Goal: Obtain resource: Download file/media

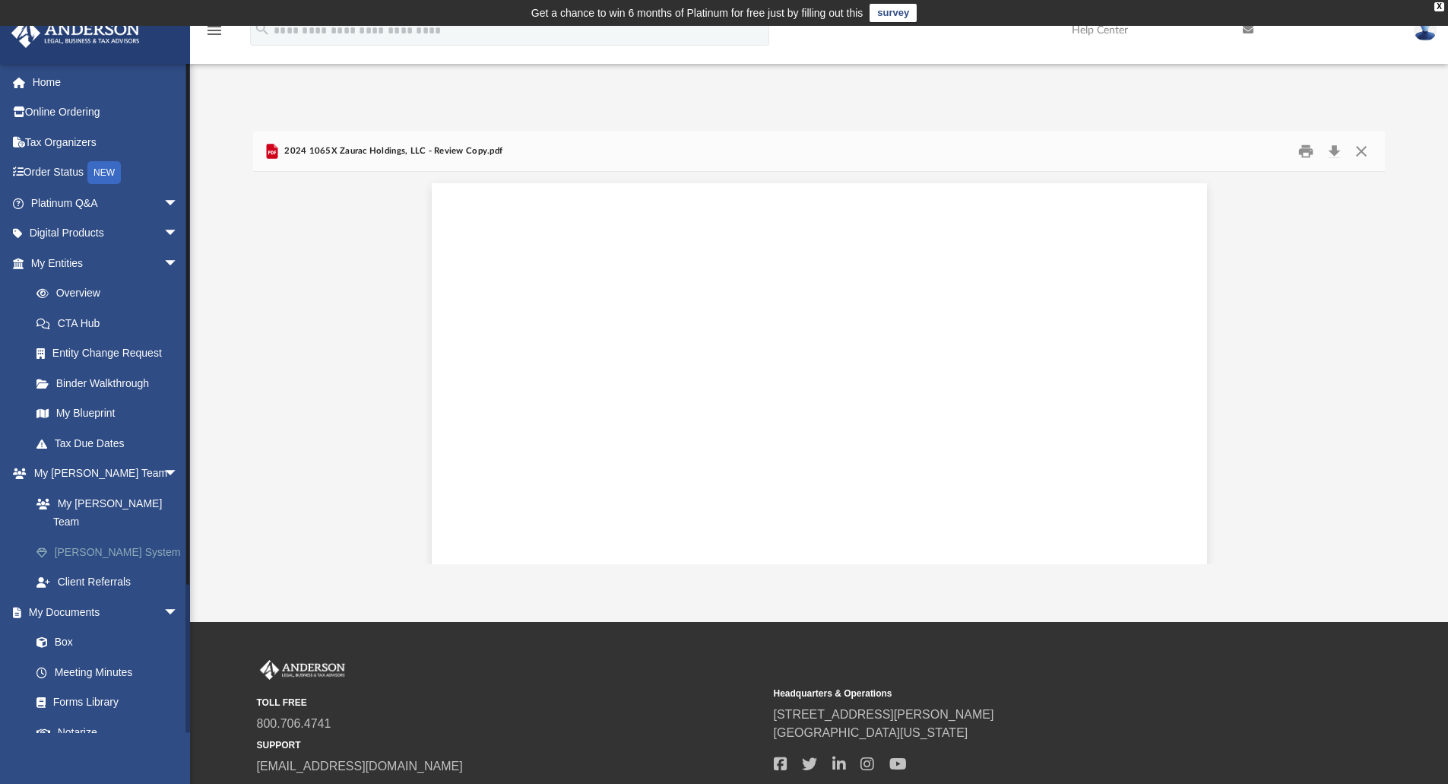
scroll to position [17403, 0]
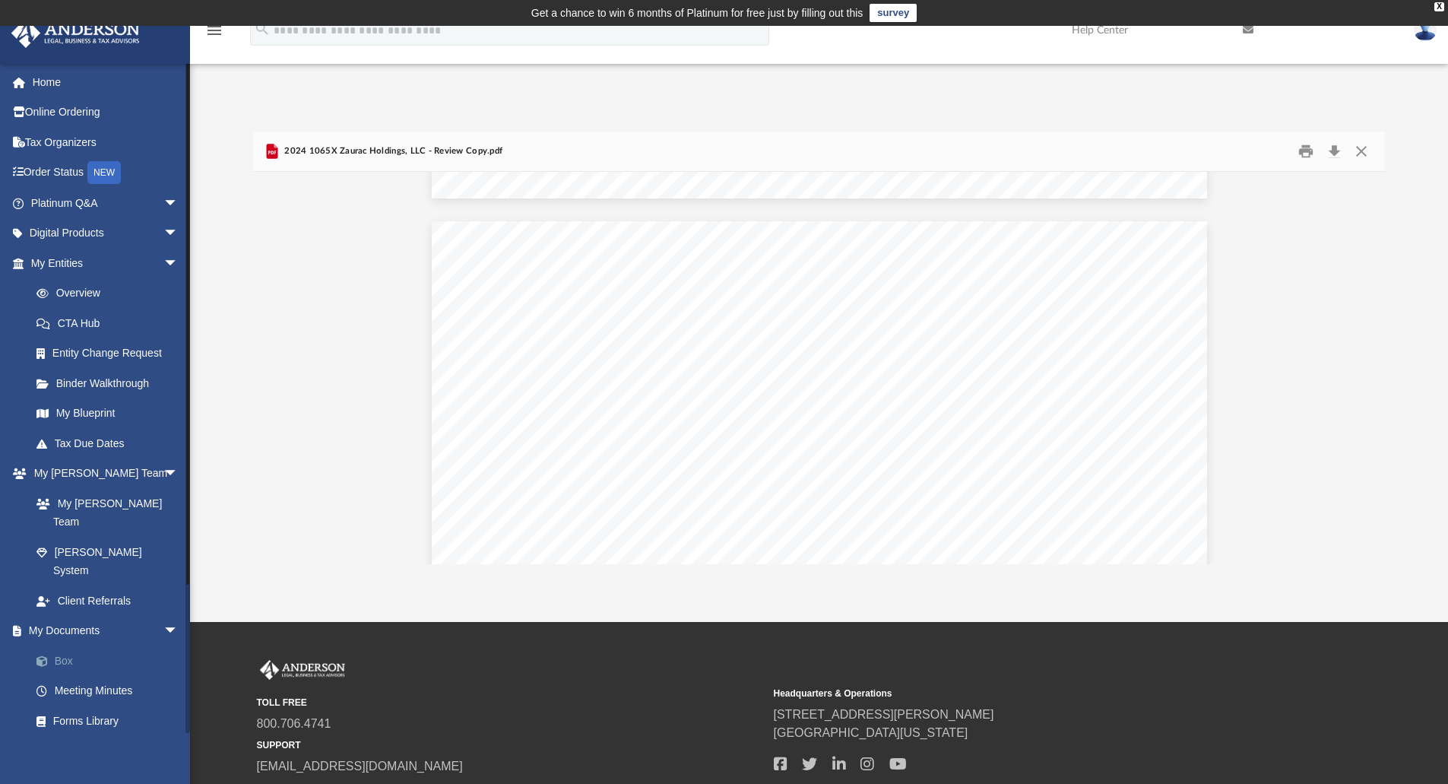
click at [68, 645] on link "Box" at bounding box center [111, 660] width 180 height 30
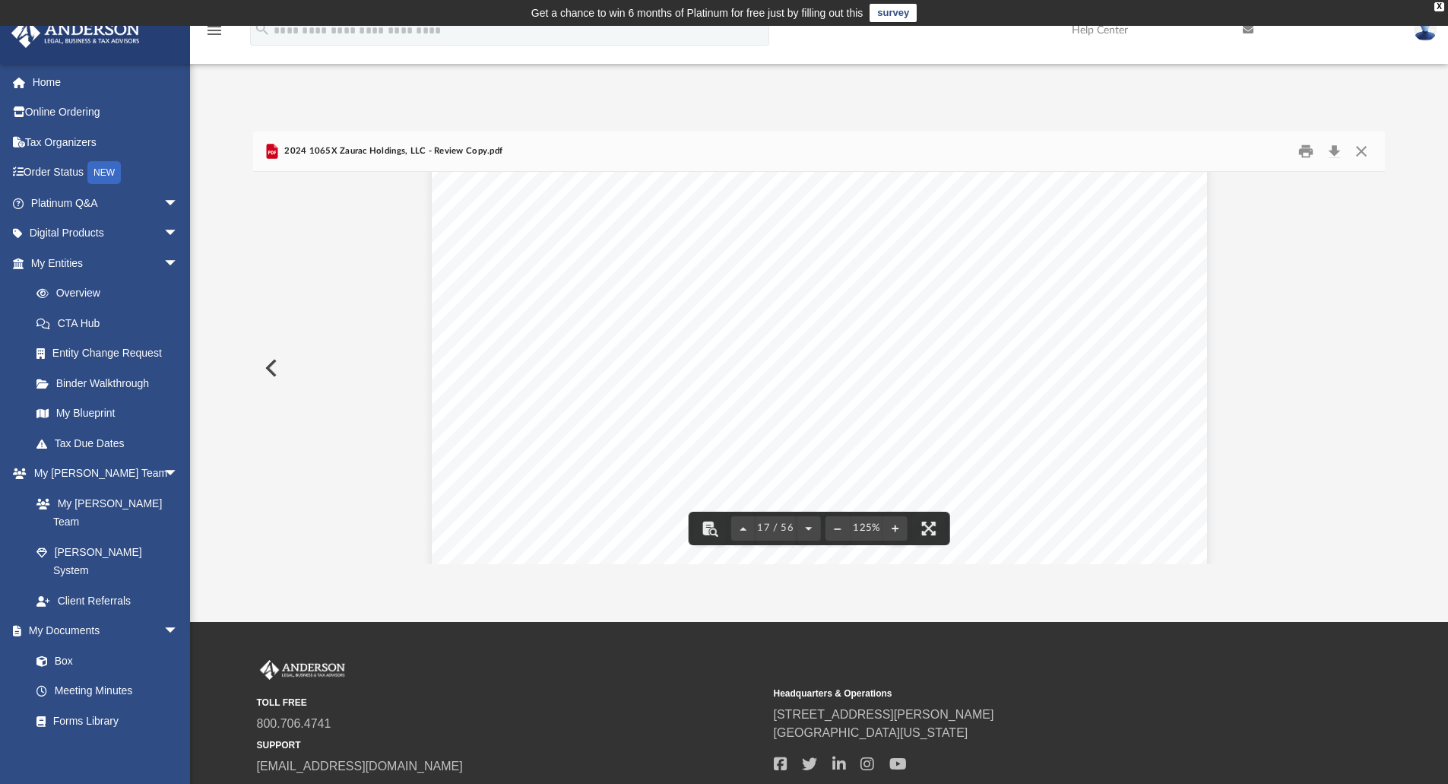
scroll to position [16415, 0]
click at [1366, 155] on button "Close" at bounding box center [1360, 152] width 27 height 24
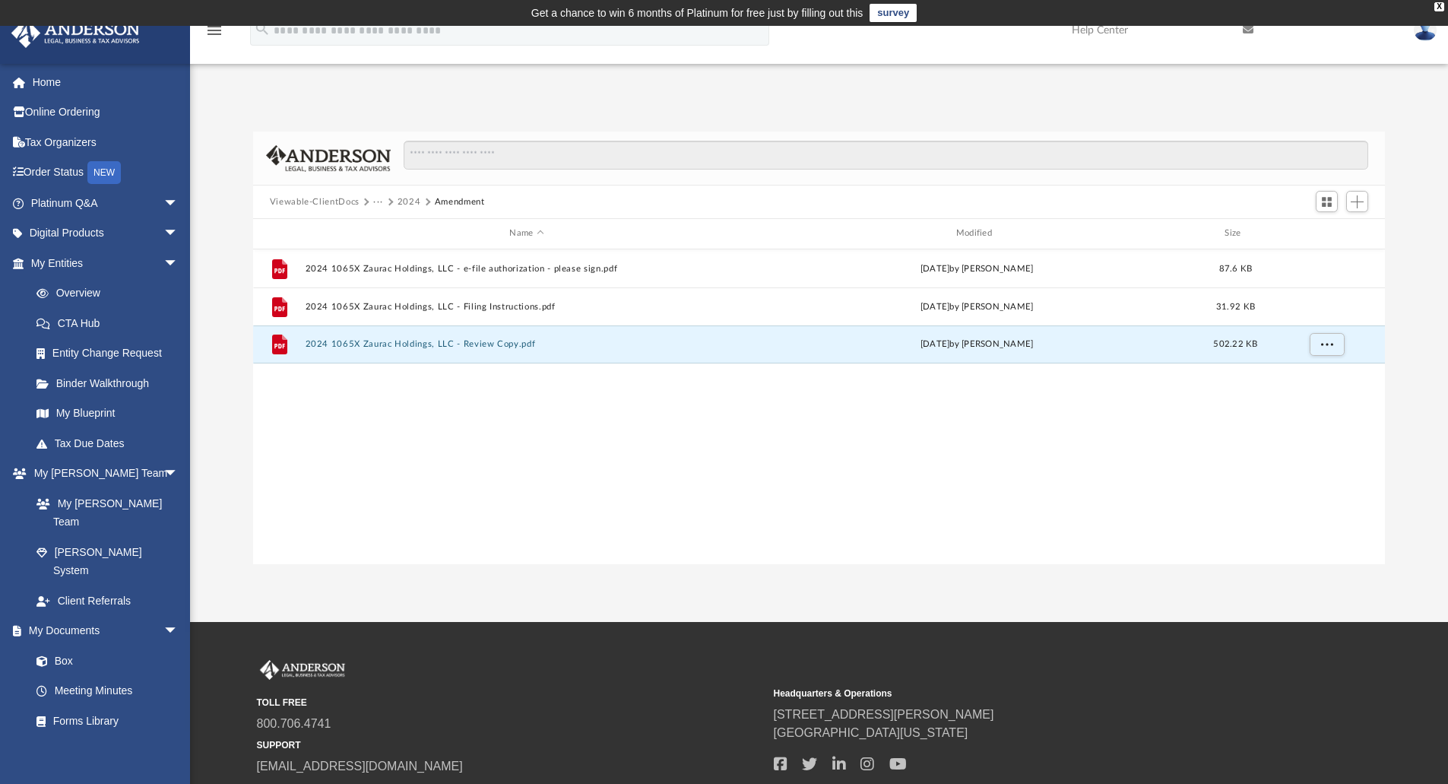
click at [407, 201] on button "2024" at bounding box center [409, 202] width 24 height 14
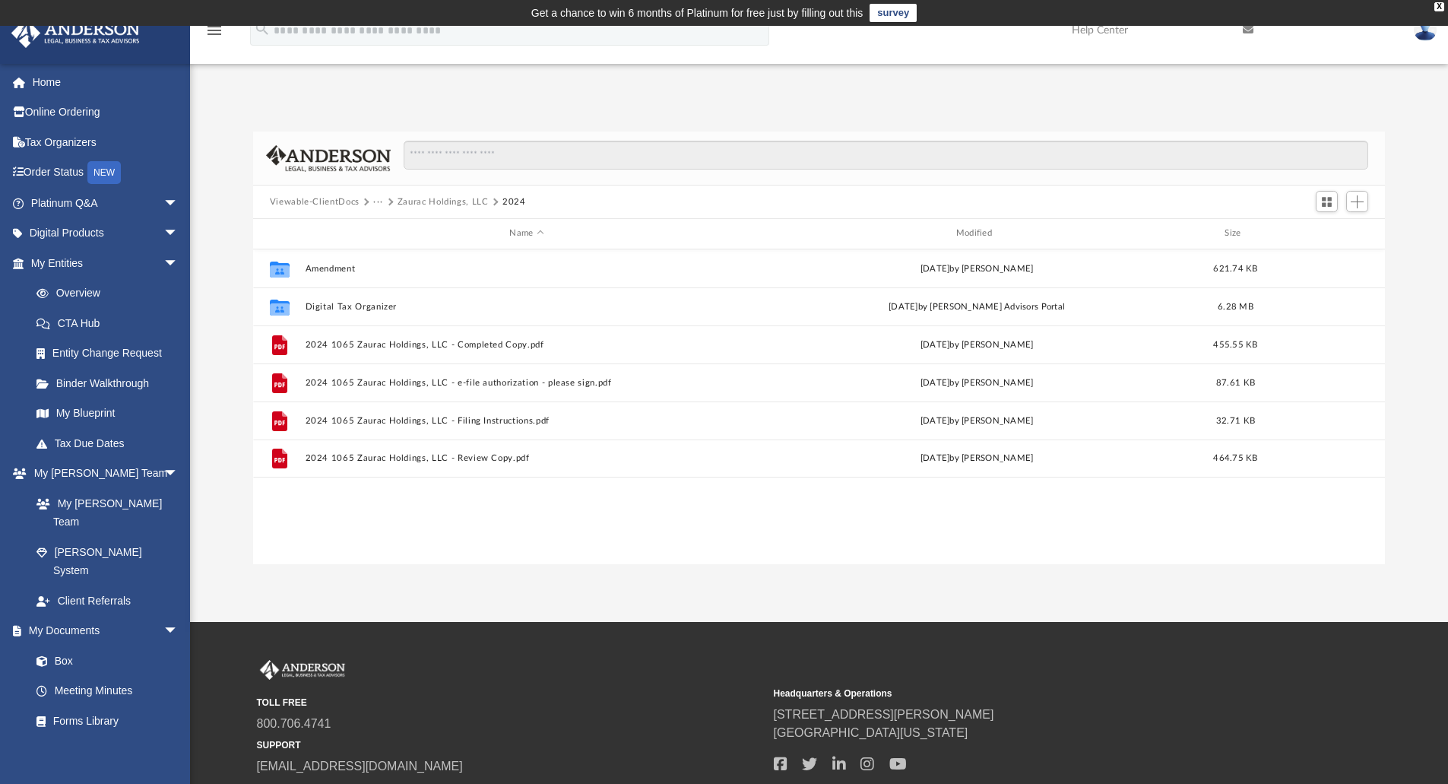
click at [380, 204] on button "···" at bounding box center [378, 202] width 10 height 14
drag, startPoint x: 388, startPoint y: 231, endPoint x: 363, endPoint y: 198, distance: 41.7
click at [363, 198] on body "X Get a chance to win 6 months of Platinum for free just by filling out this su…" at bounding box center [724, 447] width 1448 height 894
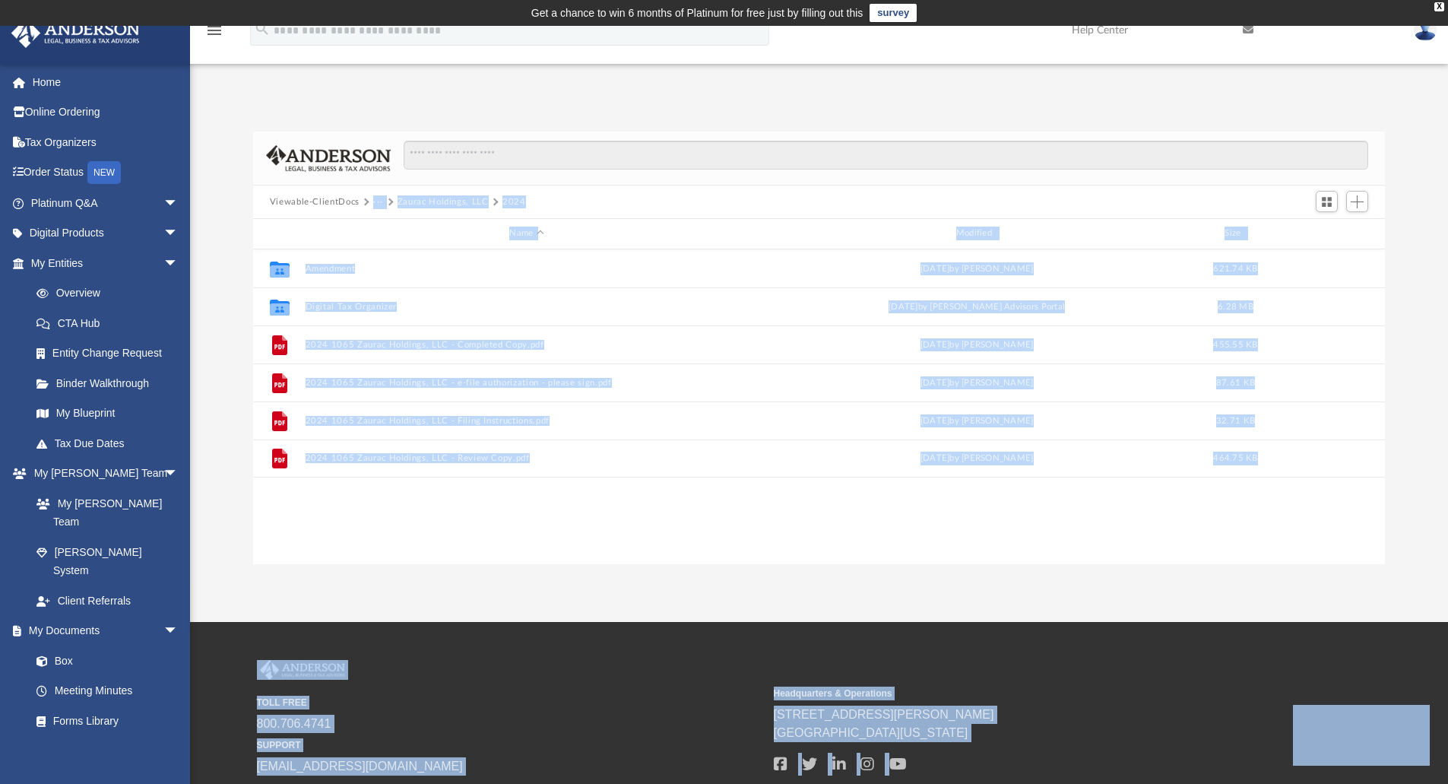
click at [382, 201] on button "···" at bounding box center [378, 202] width 10 height 14
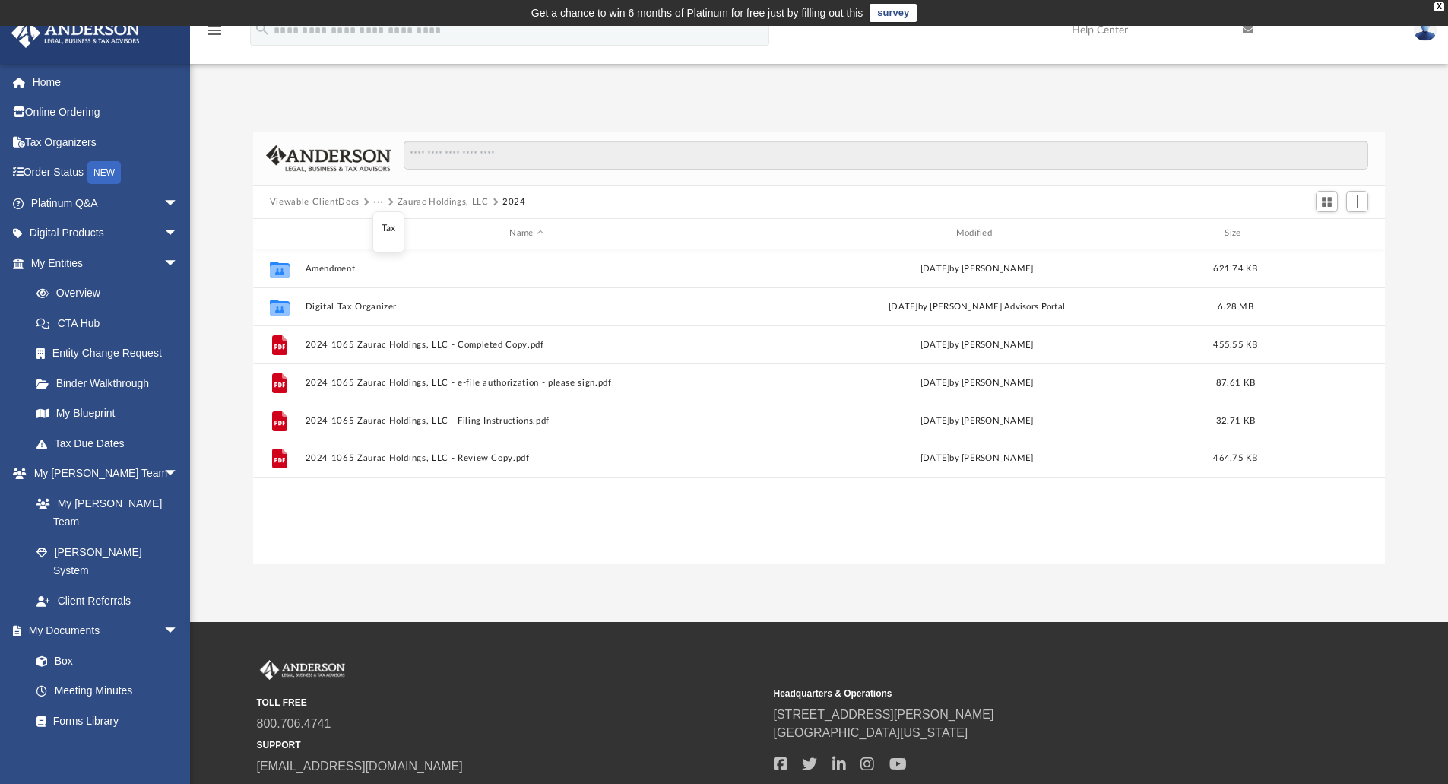
click at [390, 231] on li "Tax" at bounding box center [389, 228] width 14 height 16
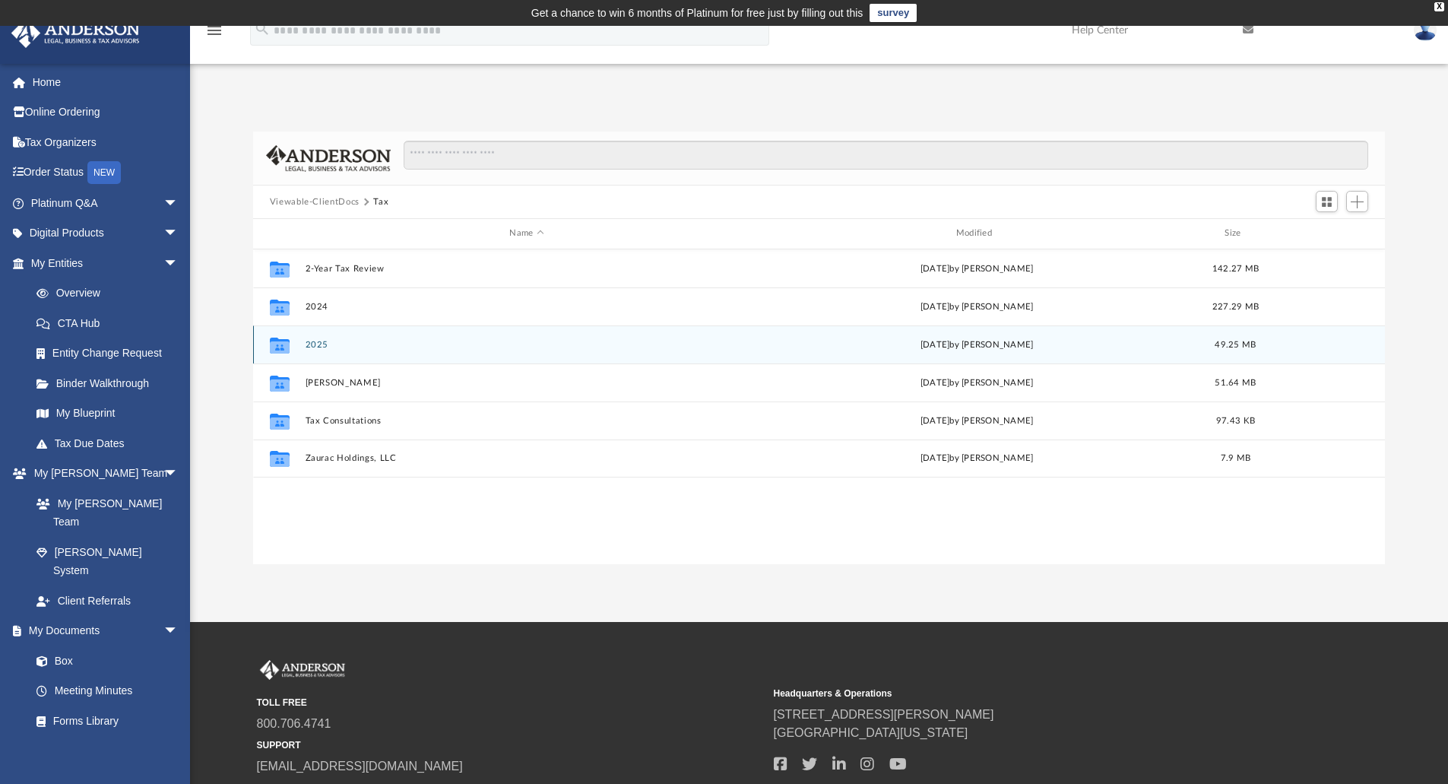
click at [315, 343] on button "2025" at bounding box center [526, 345] width 443 height 10
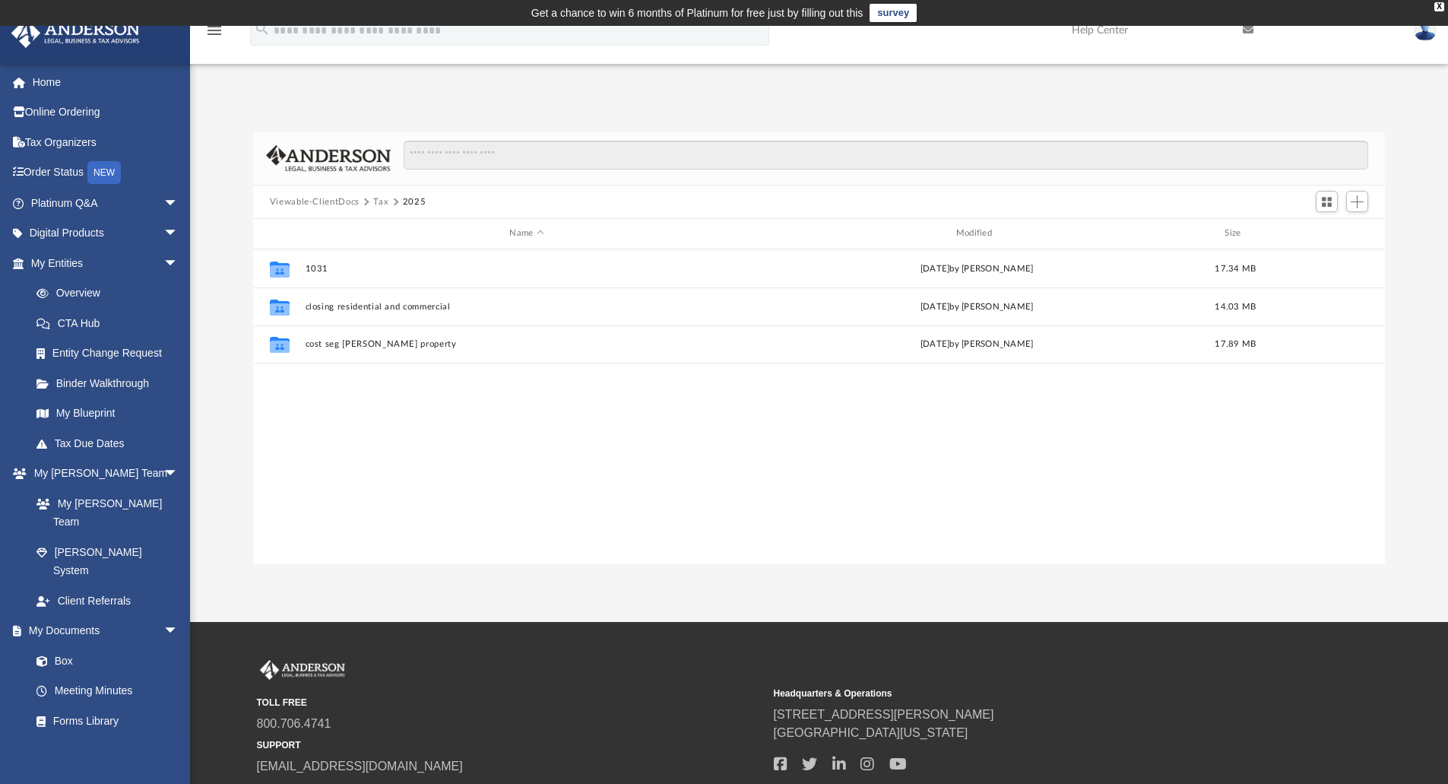
click at [378, 202] on button "Tax" at bounding box center [380, 202] width 15 height 14
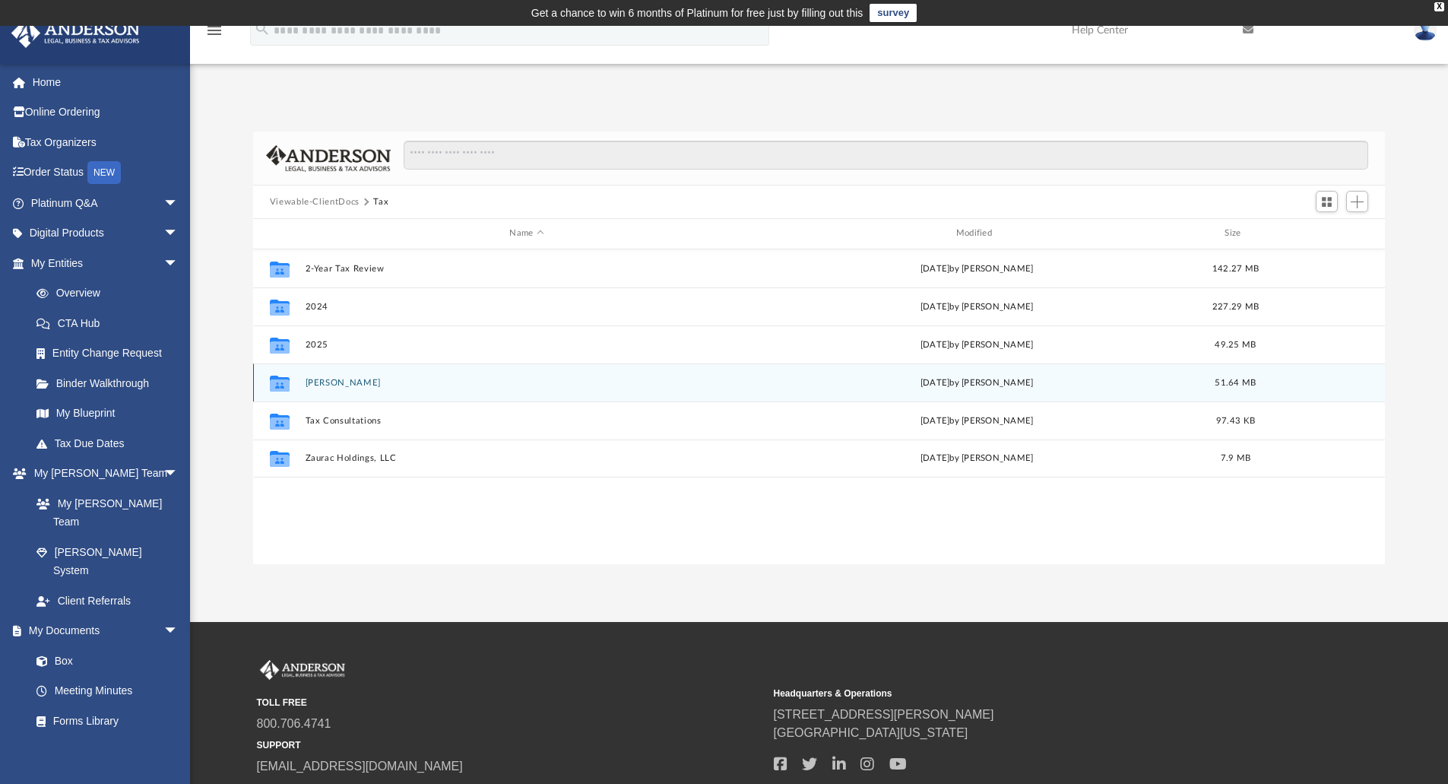
click at [328, 375] on div "Collaborated Folder [PERSON_NAME] [DATE] by [PERSON_NAME] 51.64 MB" at bounding box center [819, 382] width 1132 height 38
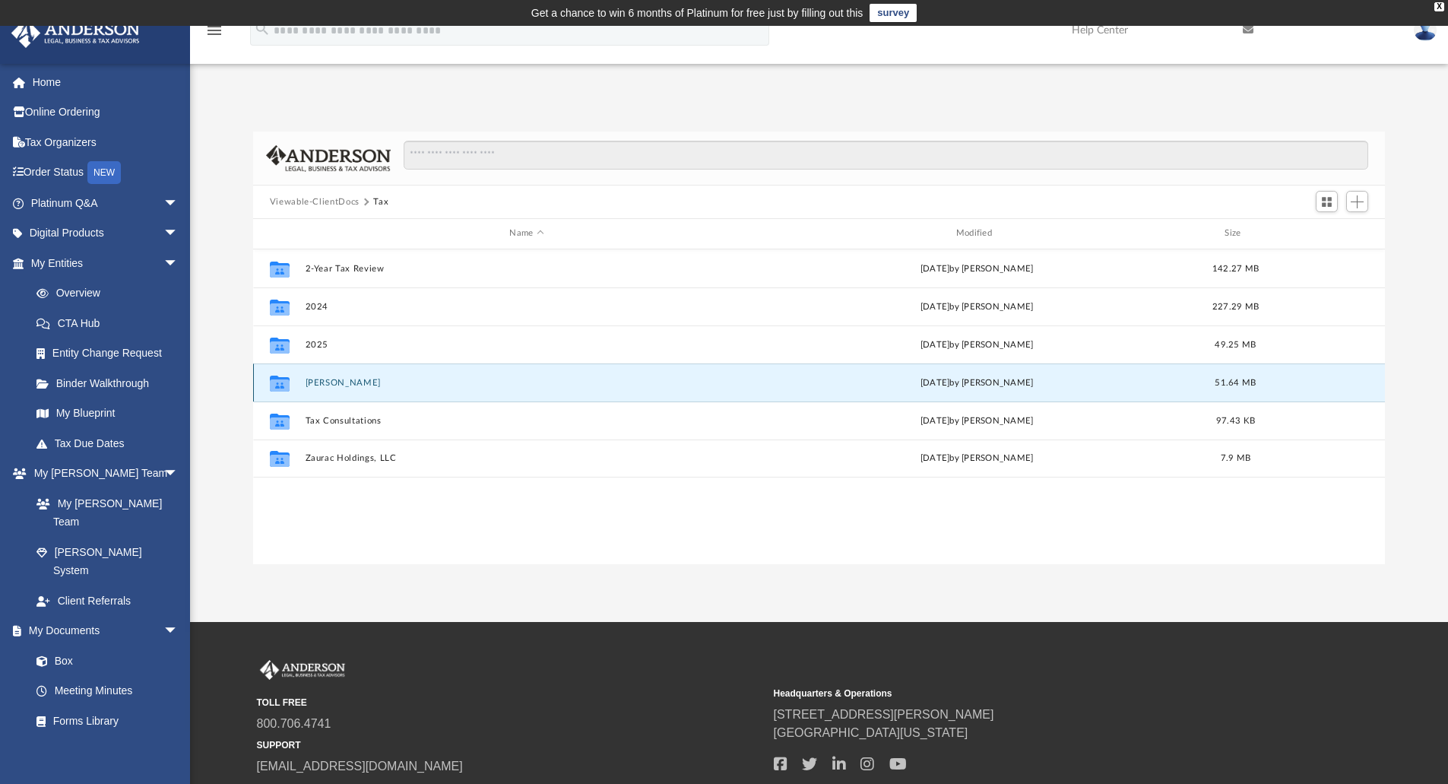
click at [329, 385] on button "[PERSON_NAME]" at bounding box center [526, 383] width 443 height 10
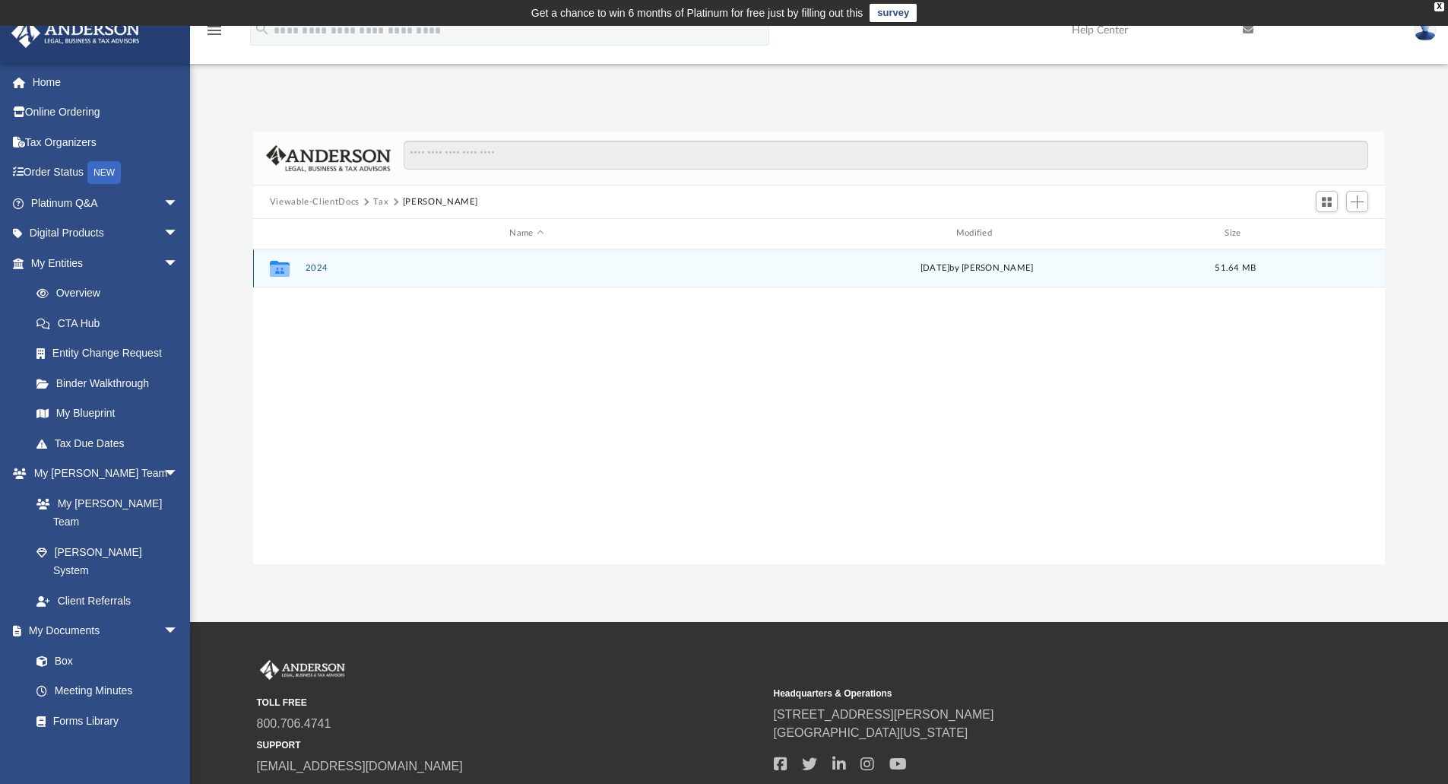
click at [321, 268] on button "2024" at bounding box center [526, 268] width 443 height 10
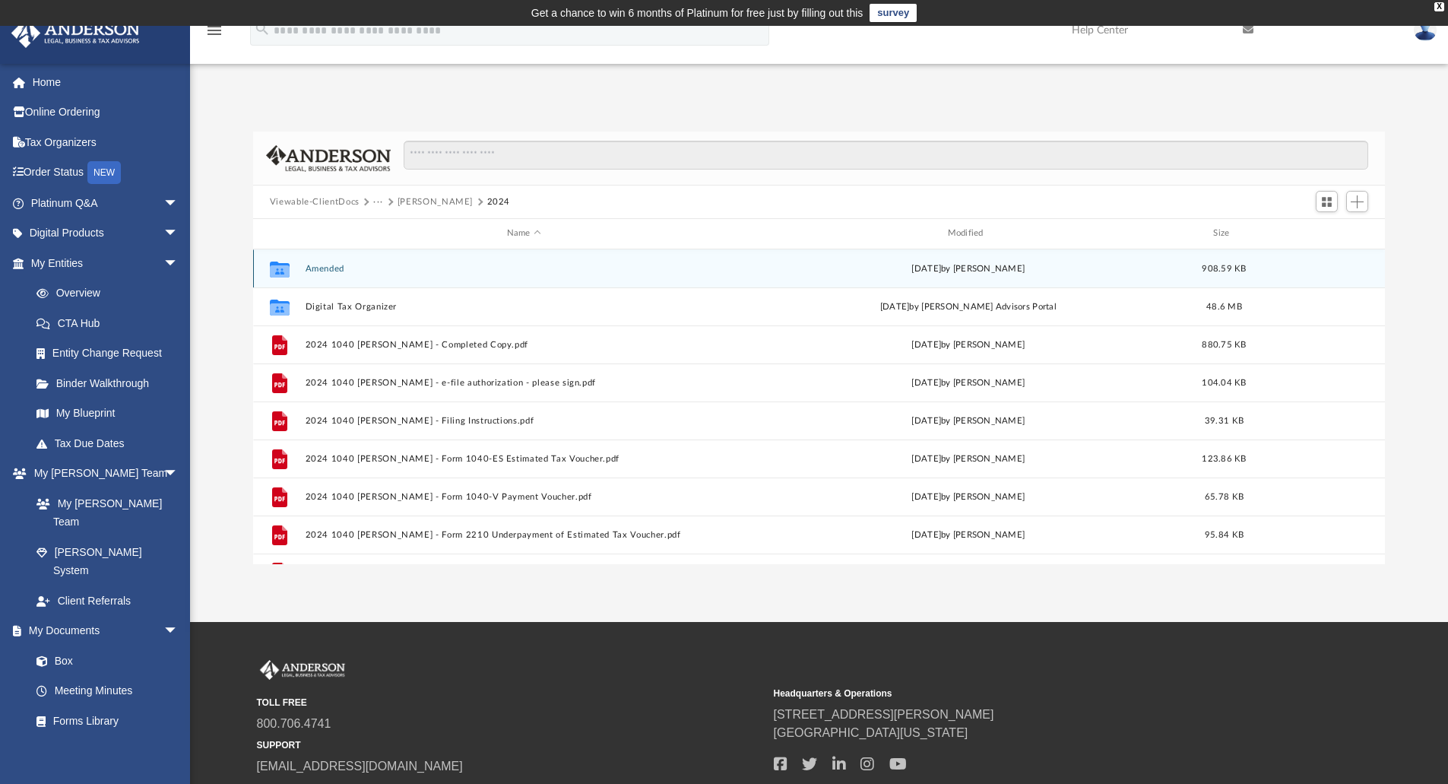
click at [325, 270] on button "Amended" at bounding box center [524, 269] width 438 height 10
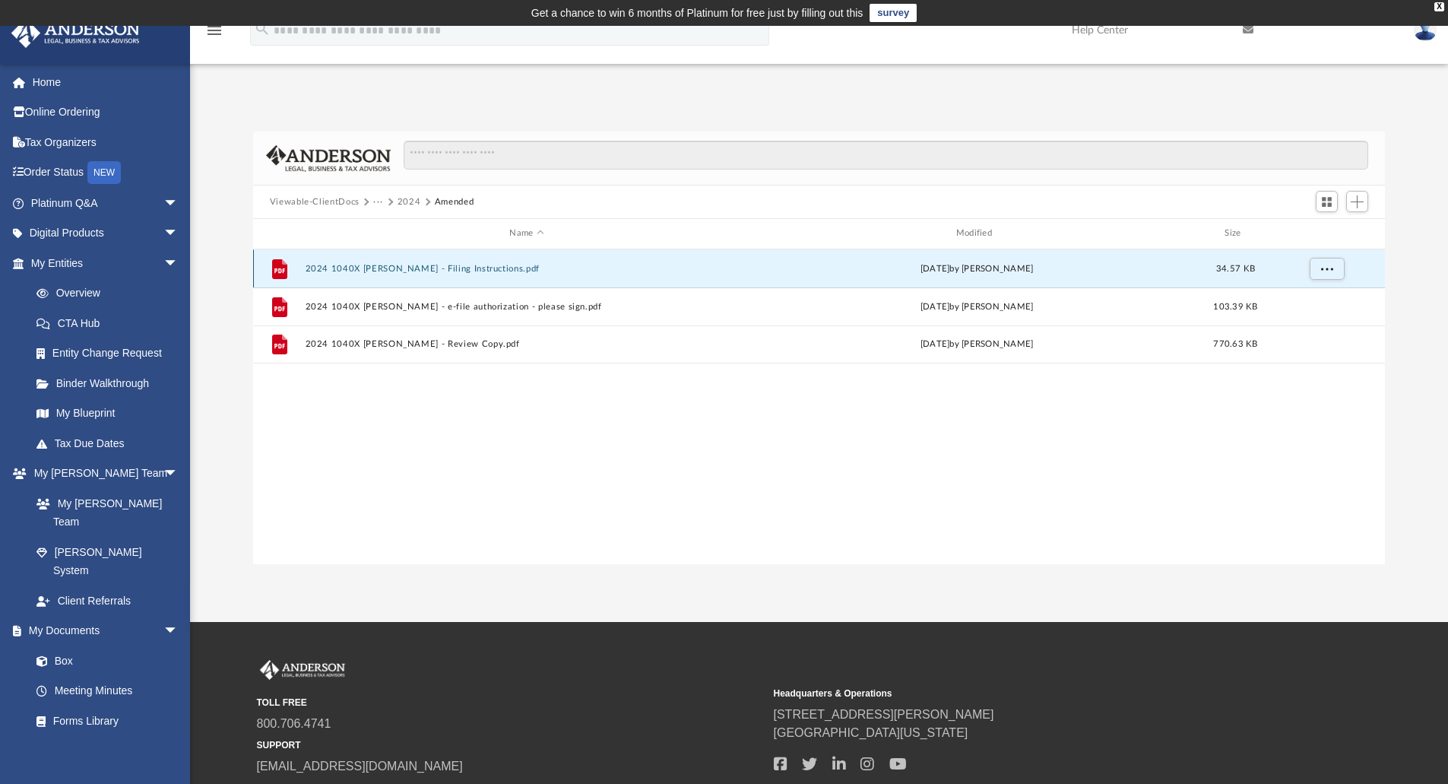
click at [447, 269] on button "2024 1040X [PERSON_NAME] - Filing Instructions.pdf" at bounding box center [526, 269] width 443 height 10
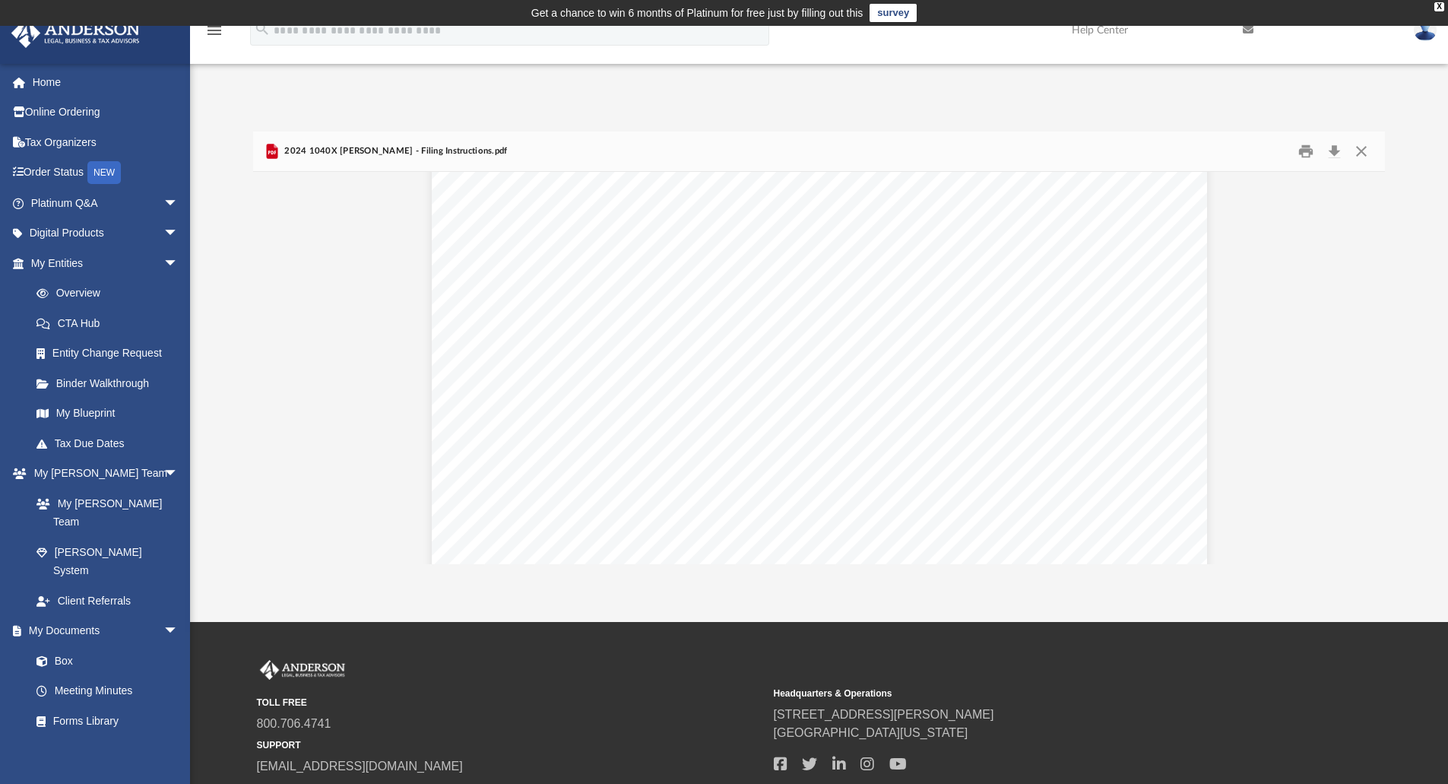
scroll to position [152, 0]
click at [1365, 151] on button "Close" at bounding box center [1360, 152] width 27 height 24
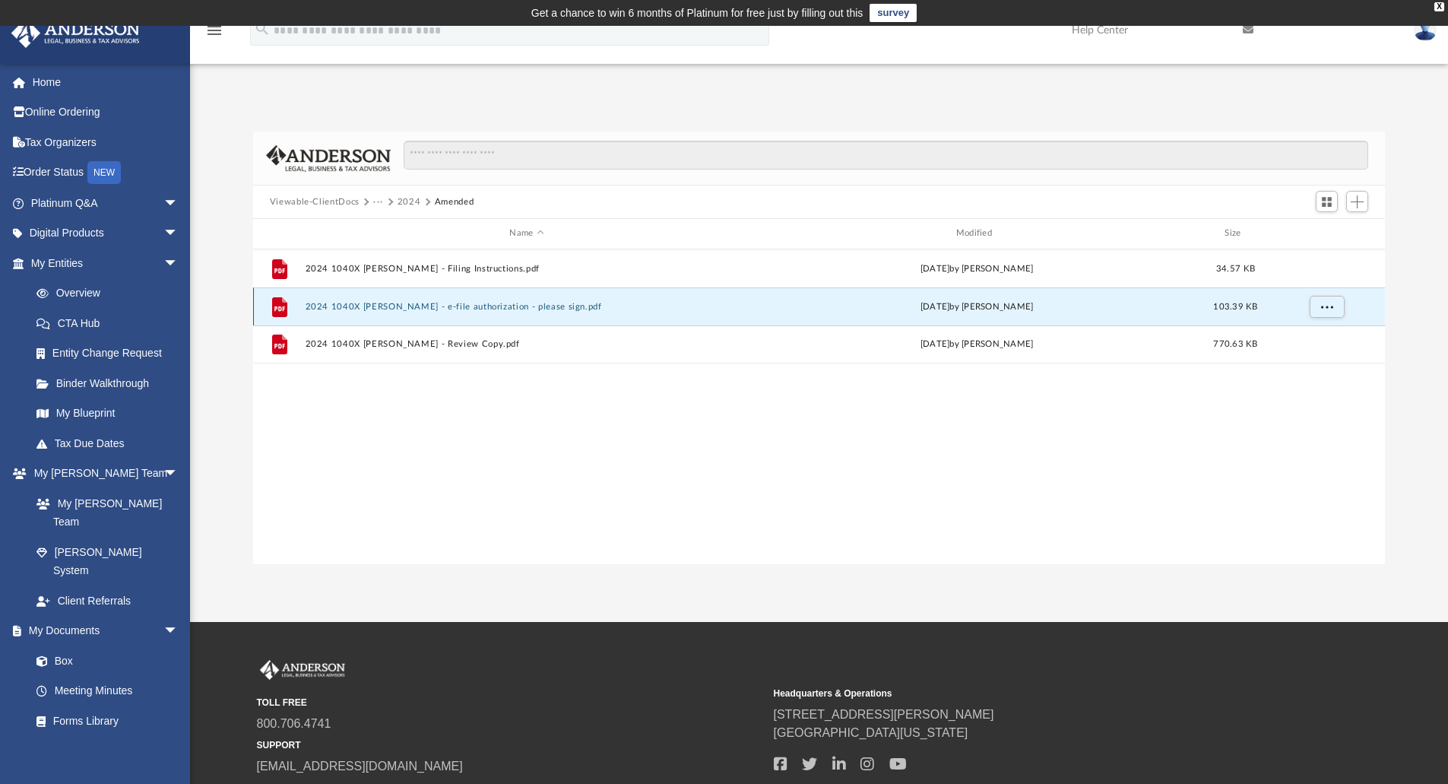
click at [488, 309] on button "2024 1040X [PERSON_NAME] - e-file authorization - please sign.pdf" at bounding box center [526, 307] width 443 height 10
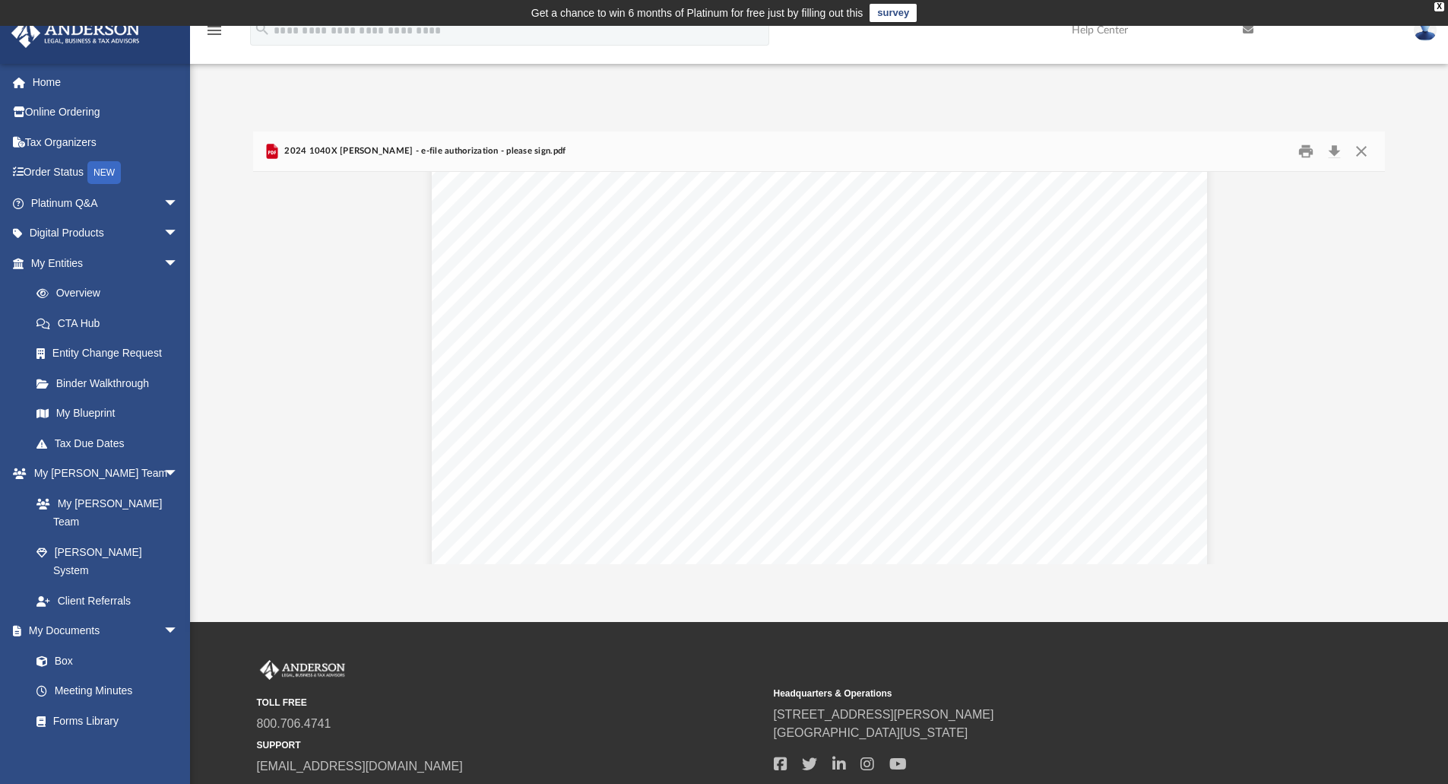
scroll to position [1520, 0]
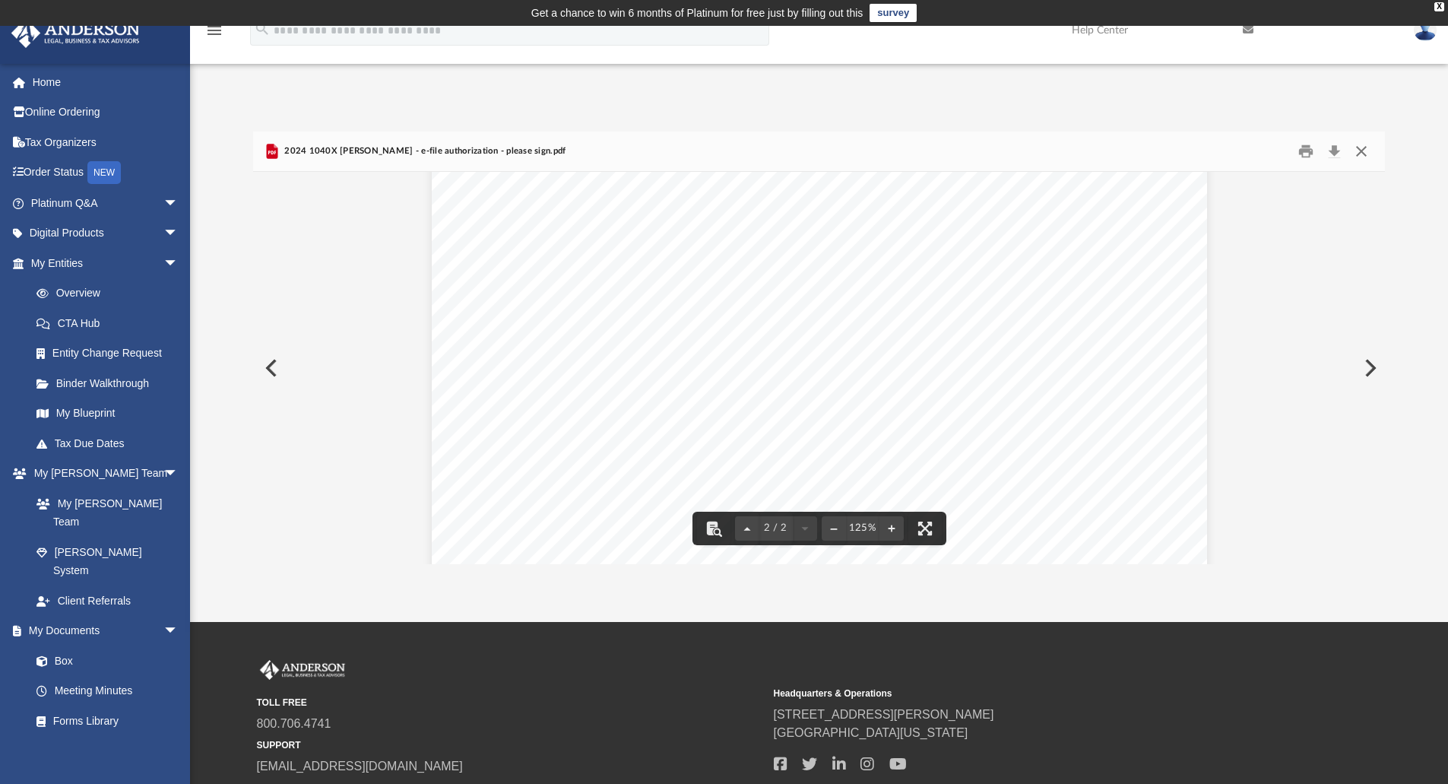
click at [1366, 152] on button "Close" at bounding box center [1360, 152] width 27 height 24
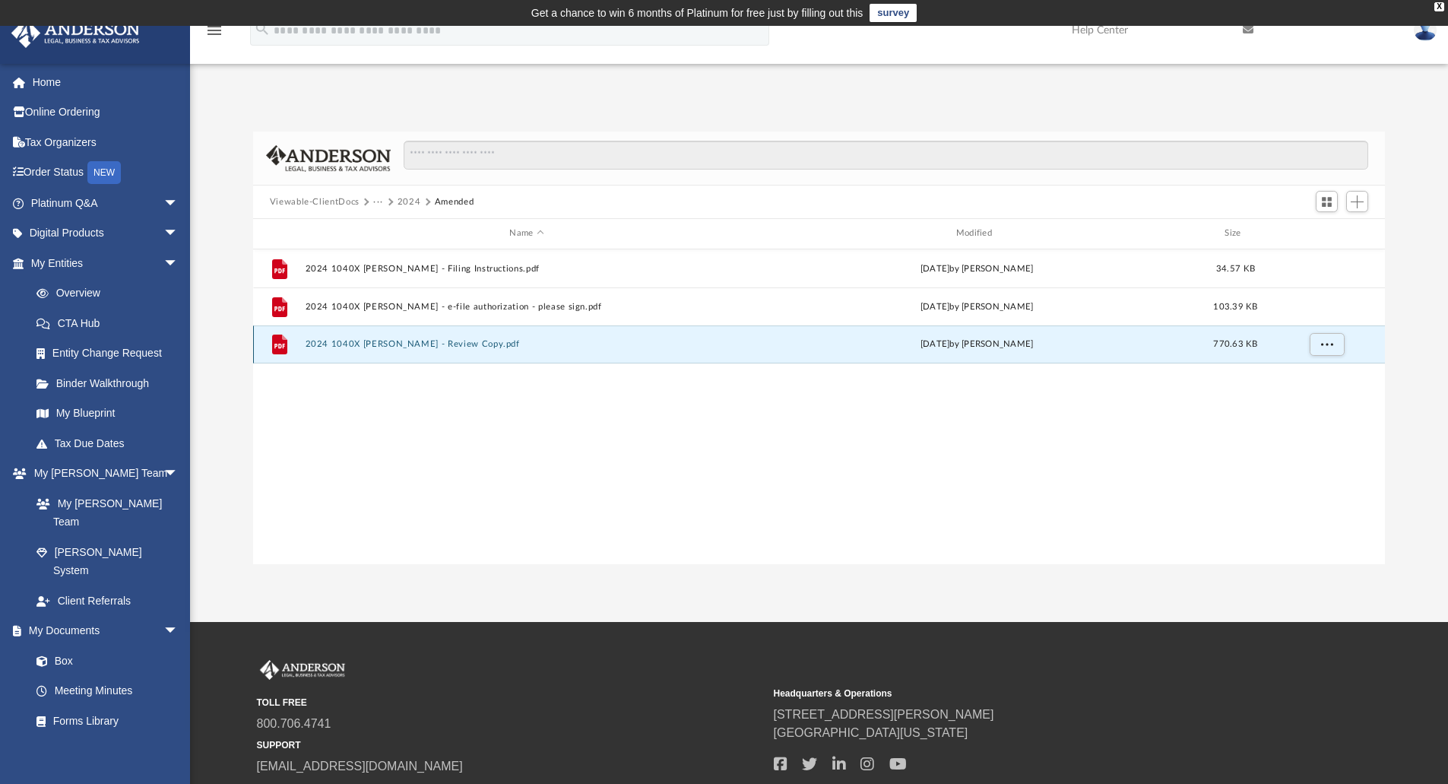
click at [425, 341] on button "2024 1040X [PERSON_NAME] - Review Copy.pdf" at bounding box center [526, 344] width 443 height 10
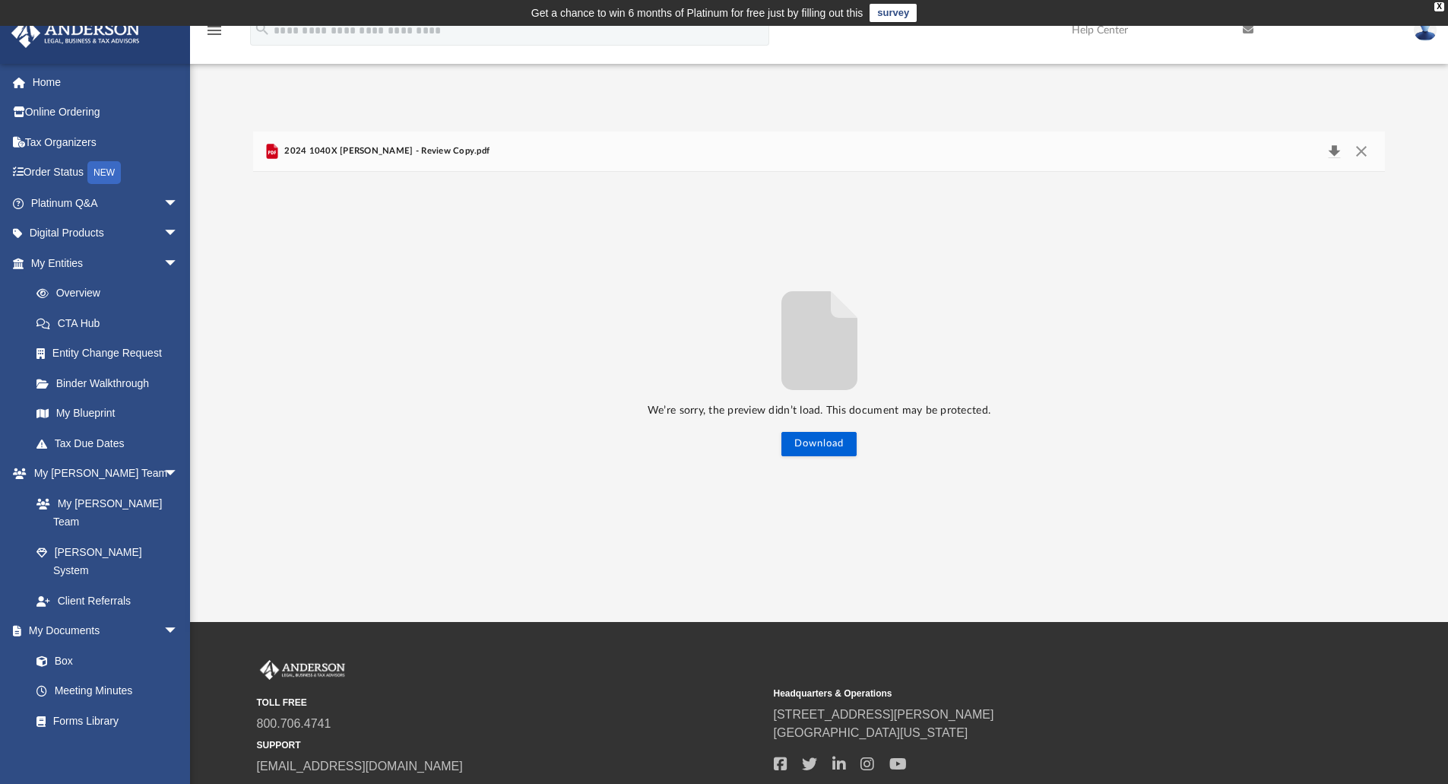
click at [1332, 152] on button "Download" at bounding box center [1333, 151] width 27 height 21
click at [1357, 154] on button "Close" at bounding box center [1360, 151] width 27 height 21
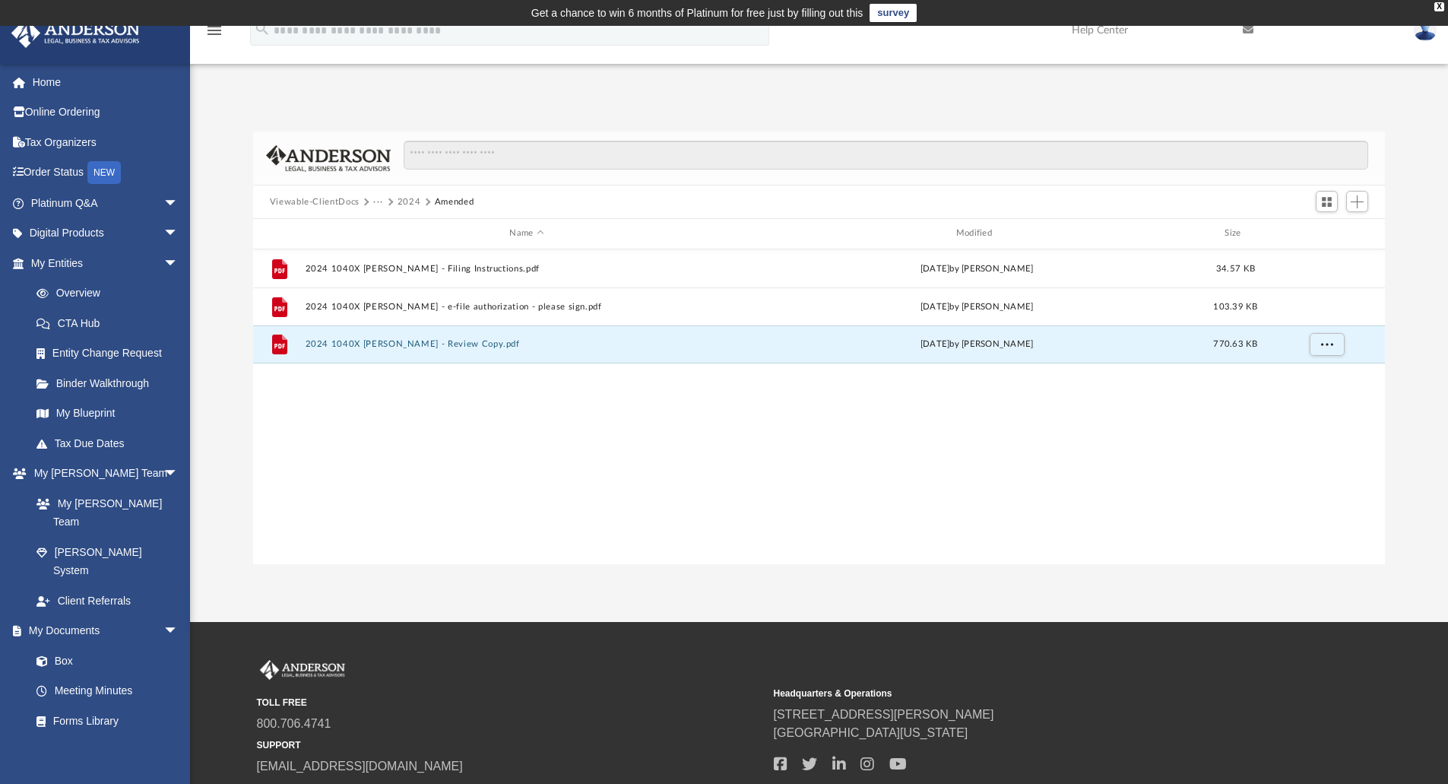
click at [334, 200] on button "Viewable-ClientDocs" at bounding box center [315, 202] width 90 height 14
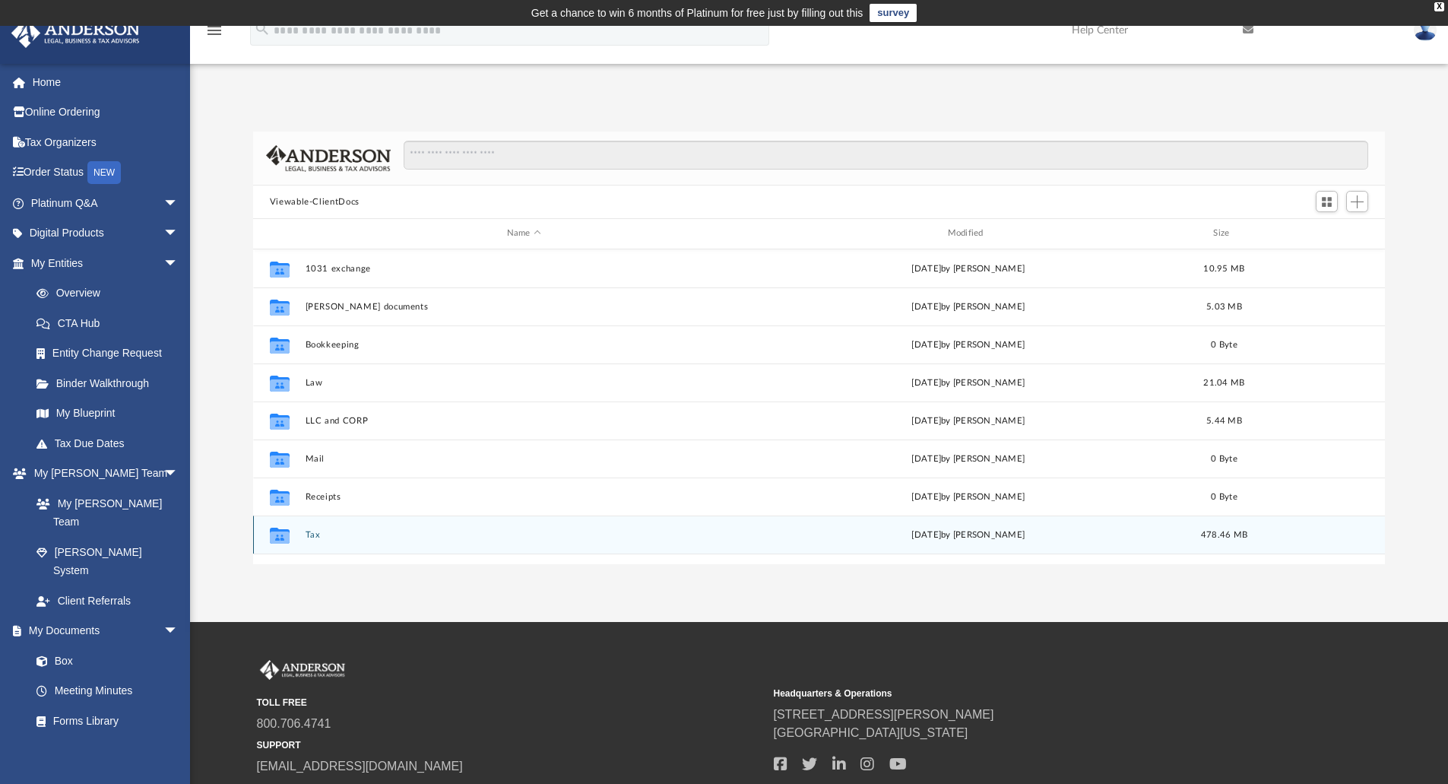
click at [310, 533] on button "Tax" at bounding box center [524, 535] width 438 height 10
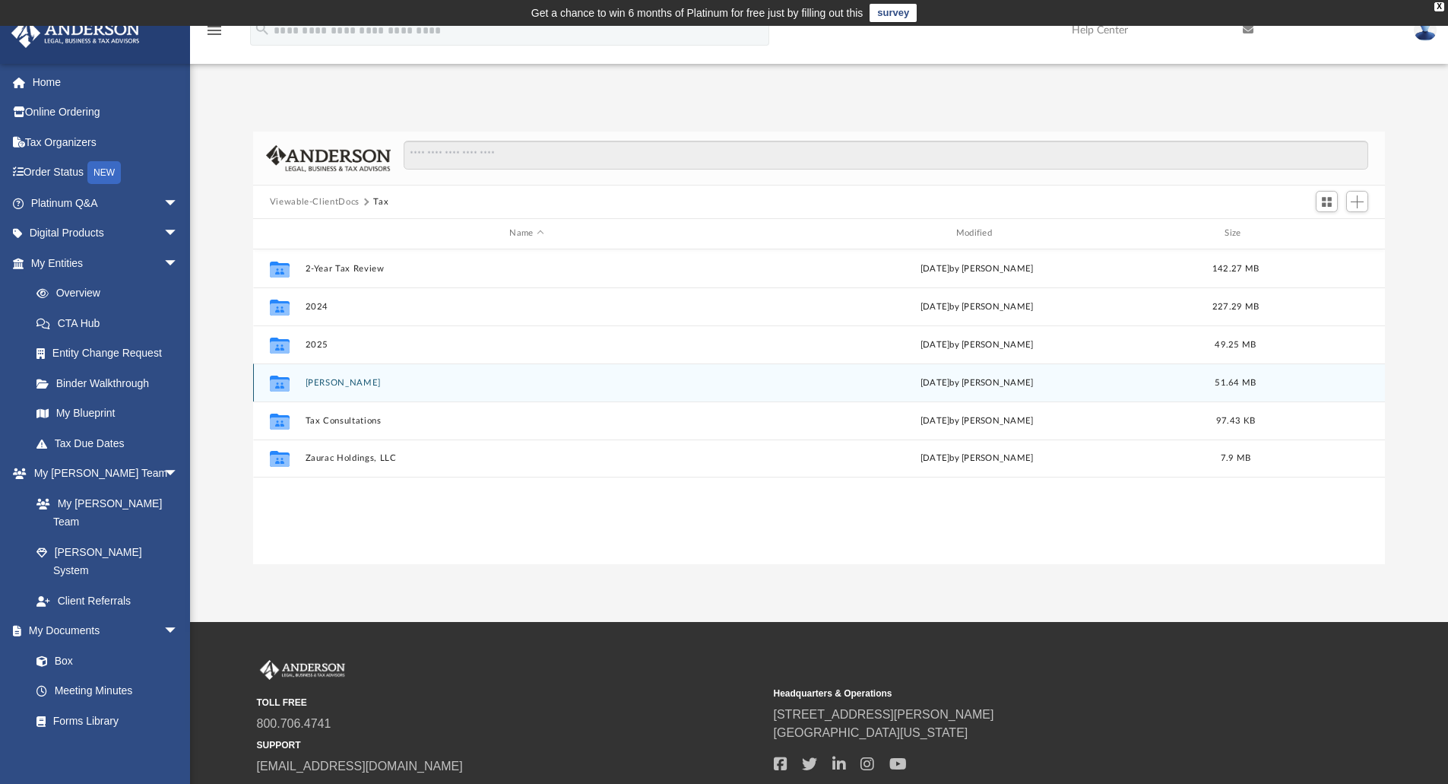
click at [327, 379] on button "[PERSON_NAME]" at bounding box center [526, 383] width 443 height 10
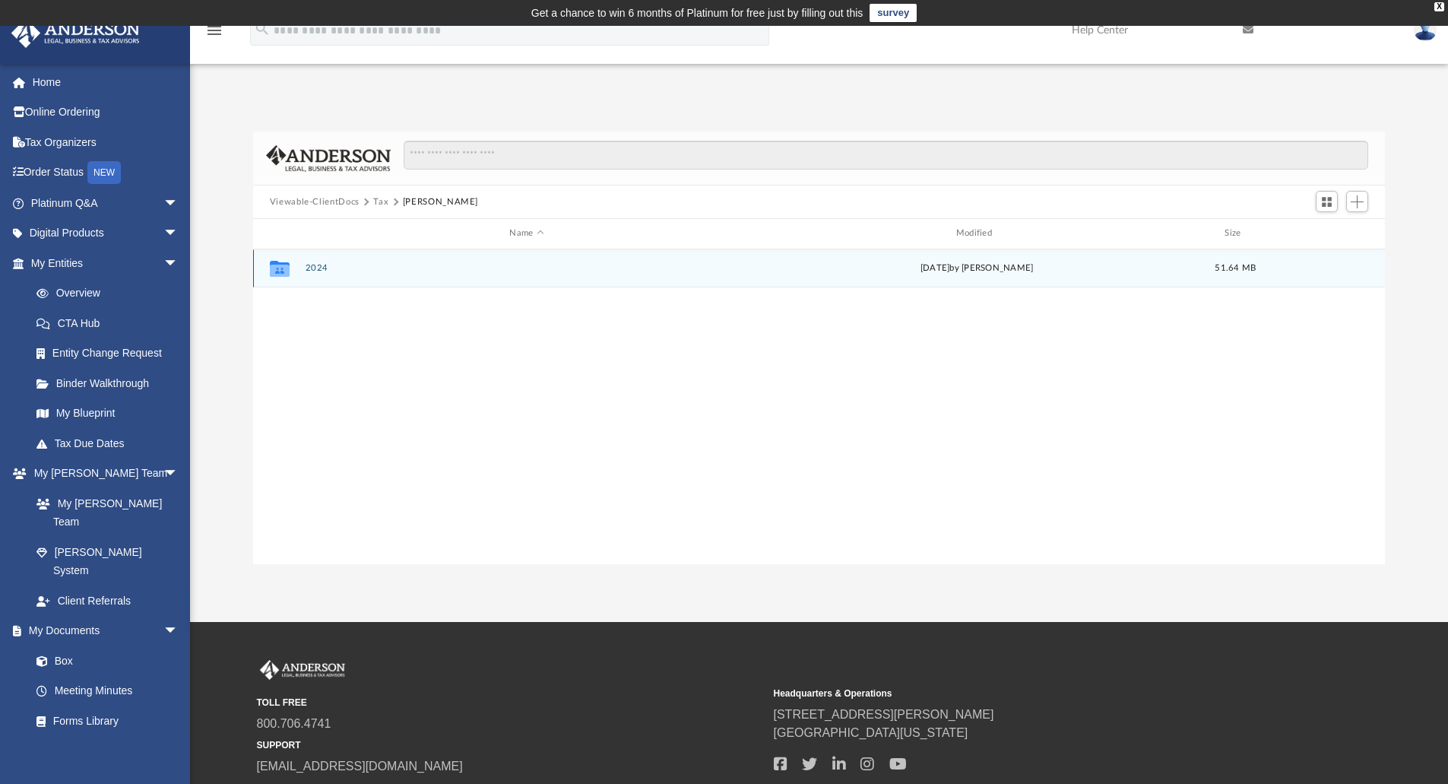
click at [318, 272] on button "2024" at bounding box center [526, 268] width 443 height 10
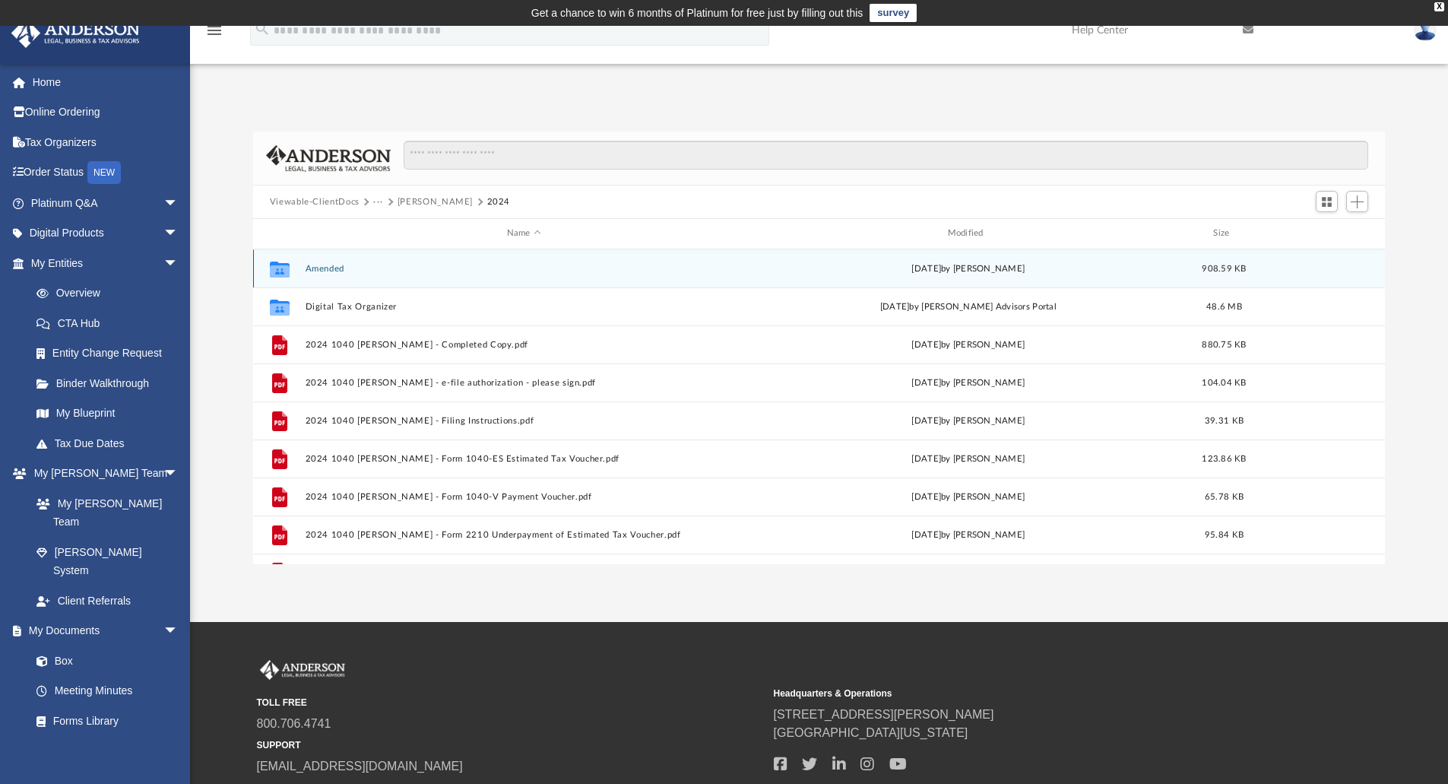
click at [337, 271] on button "Amended" at bounding box center [524, 269] width 438 height 10
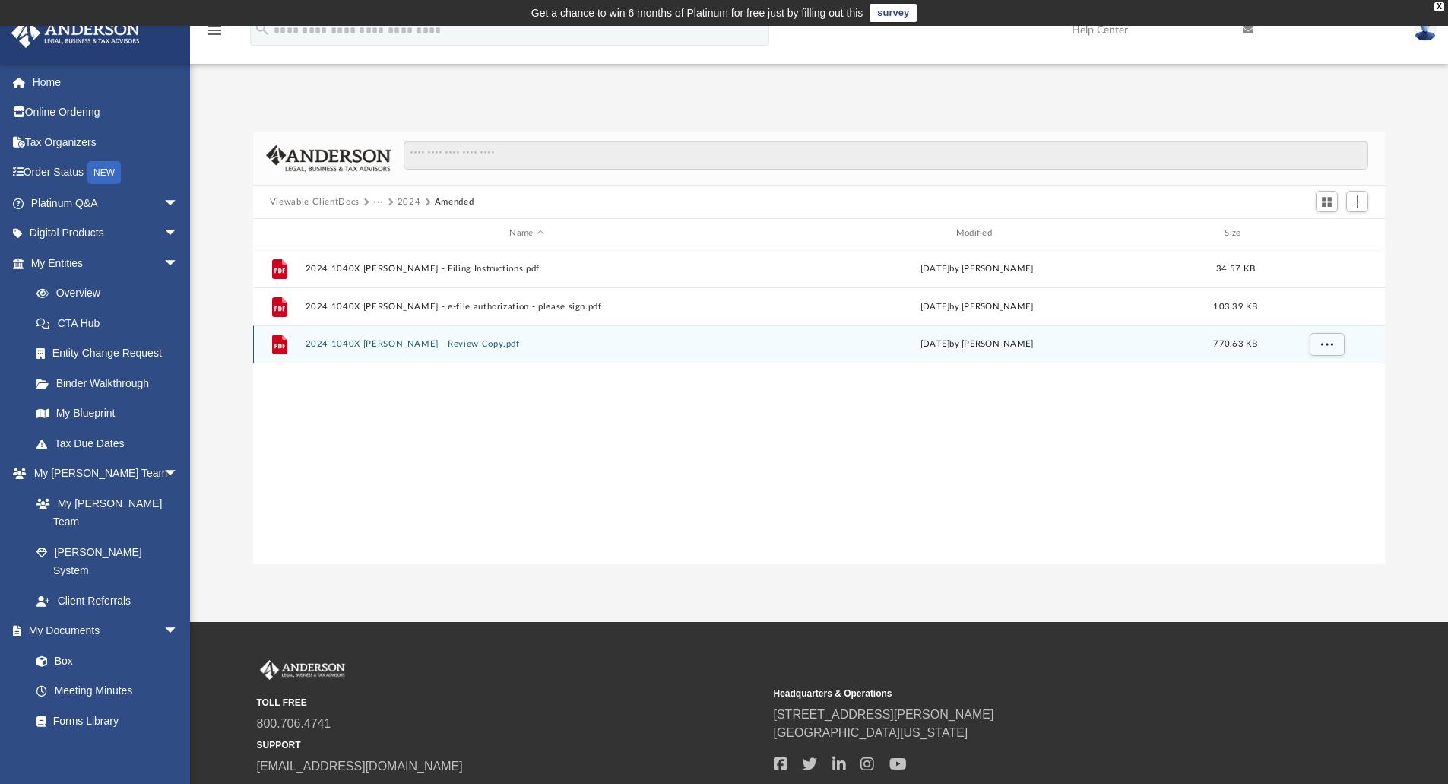
click at [437, 347] on button "2024 1040X [PERSON_NAME] - Review Copy.pdf" at bounding box center [526, 344] width 443 height 10
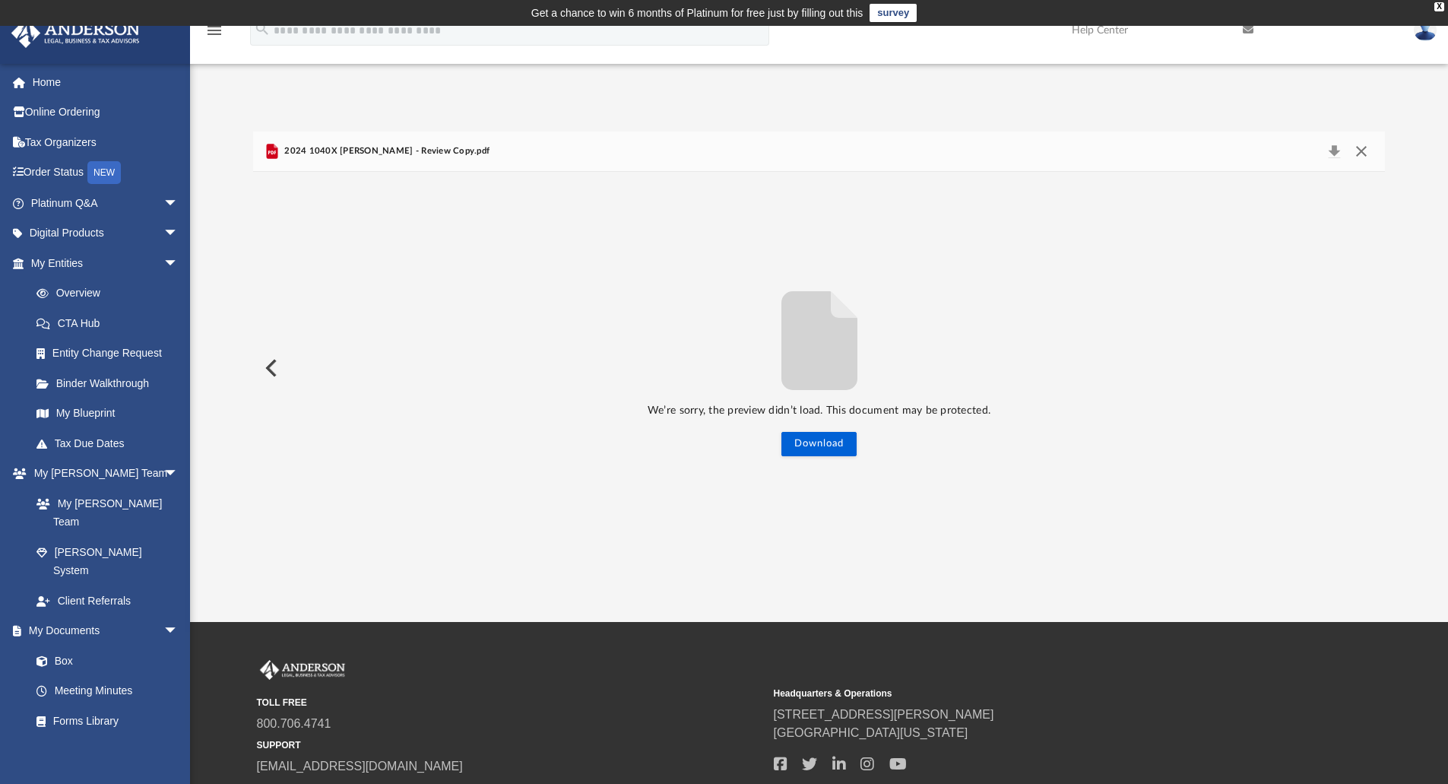
click at [1365, 150] on button "Close" at bounding box center [1360, 151] width 27 height 21
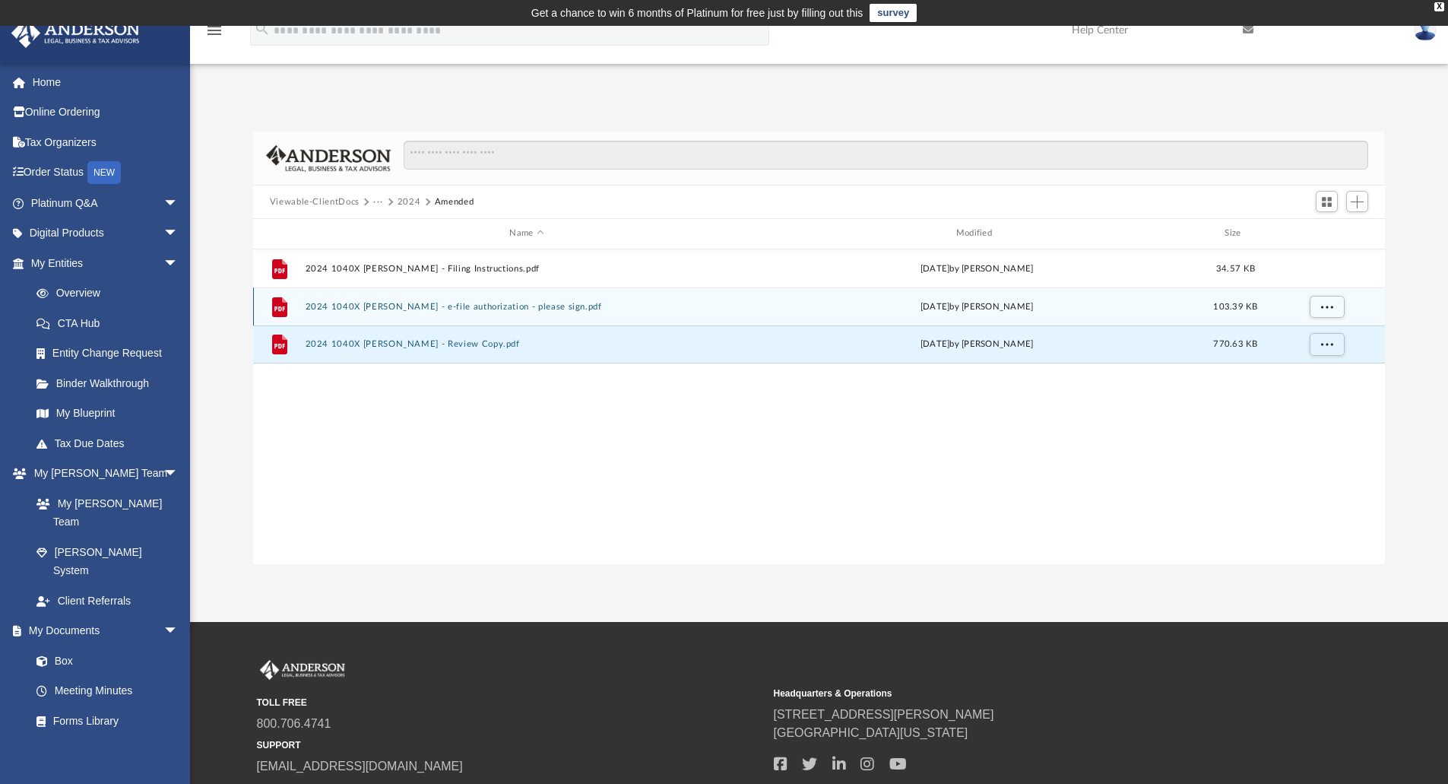
click at [448, 311] on button "2024 1040X [PERSON_NAME] - e-file authorization - please sign.pdf" at bounding box center [526, 307] width 443 height 10
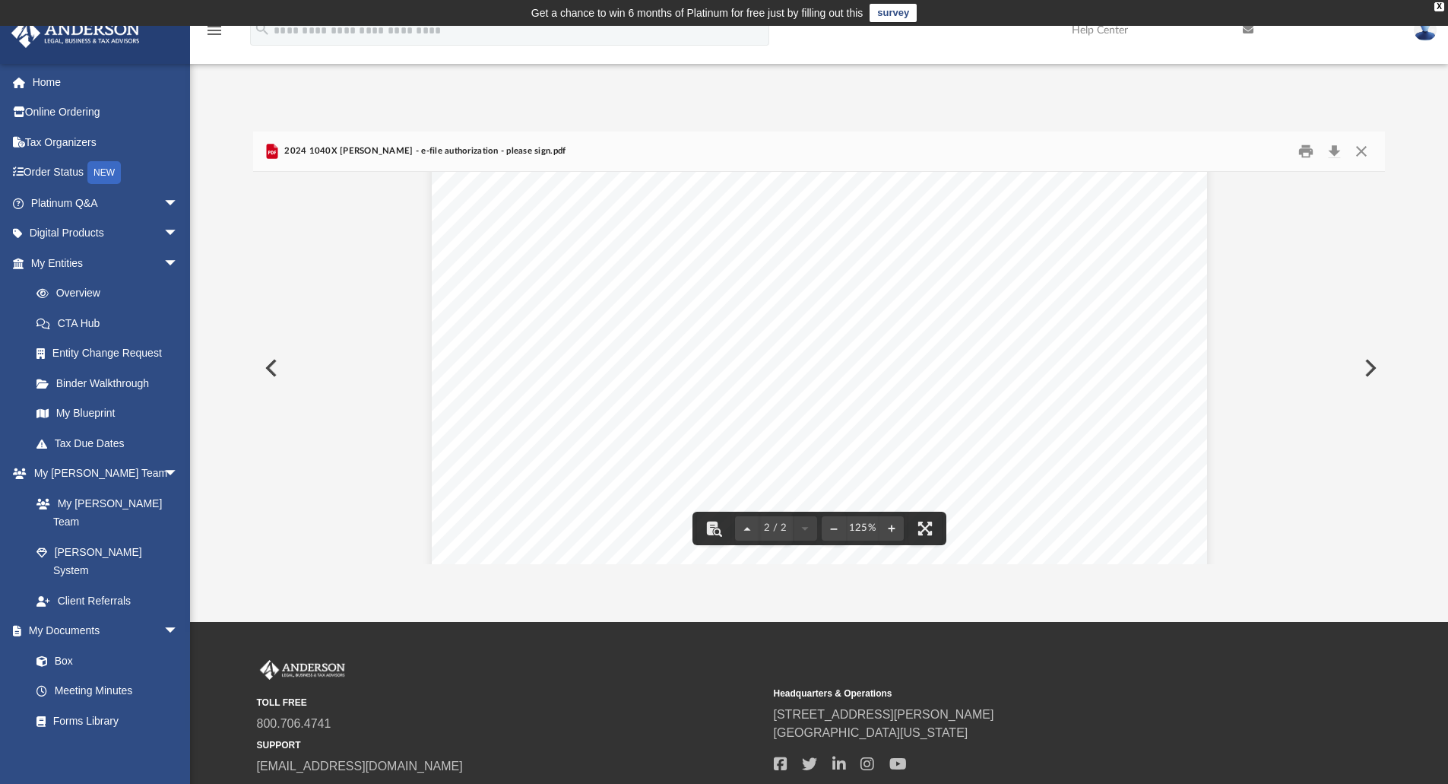
scroll to position [1140, 0]
drag, startPoint x: 1110, startPoint y: 409, endPoint x: 1148, endPoint y: 410, distance: 38.8
click at [1148, 410] on span "1464." at bounding box center [1136, 412] width 45 height 12
drag, startPoint x: 1090, startPoint y: 404, endPoint x: 1100, endPoint y: 405, distance: 10.7
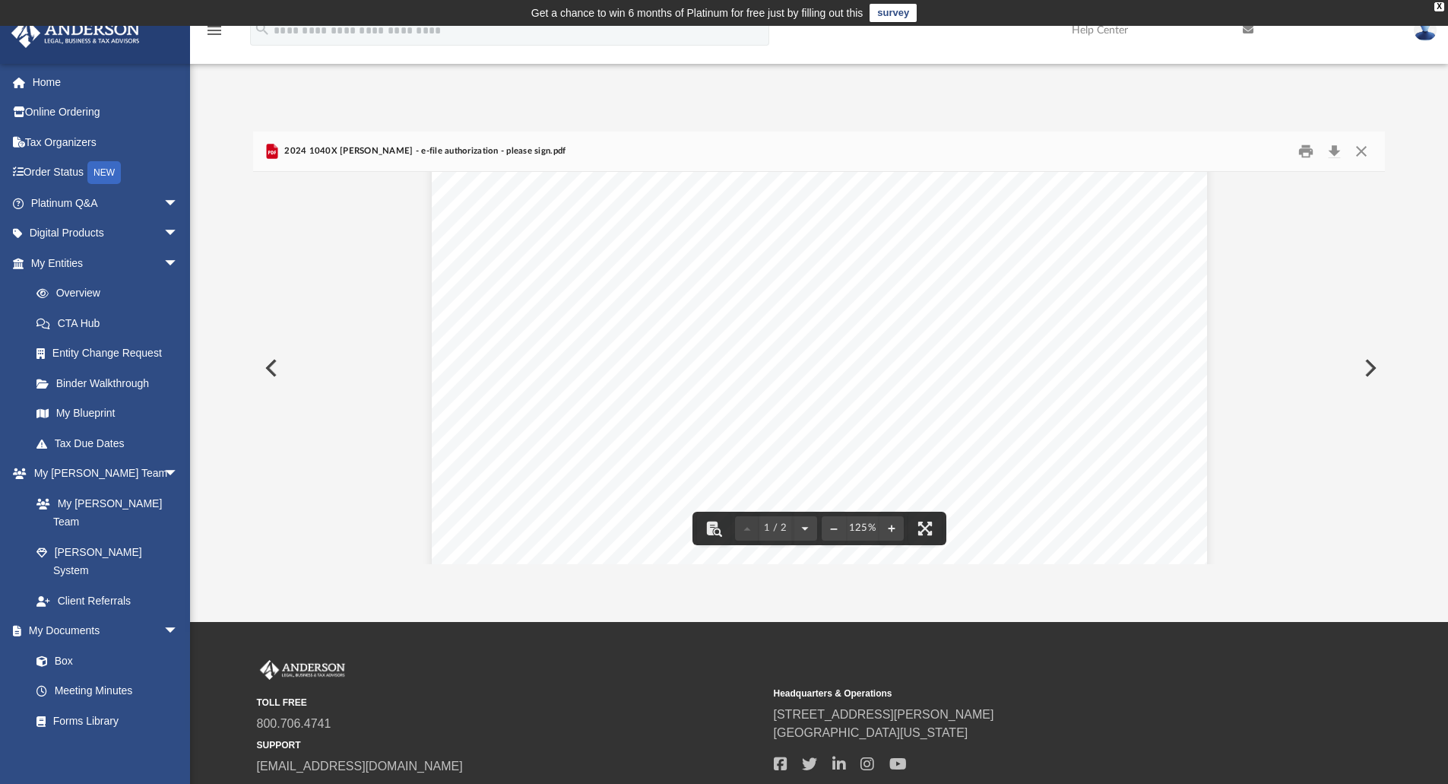
click at [1100, 405] on div "(Rev. [DATE]) 419995 [DATE] Social security number Spouse's social security num…" at bounding box center [819, 608] width 775 height 1003
drag, startPoint x: 1092, startPoint y: 405, endPoint x: 1149, endPoint y: 405, distance: 57.0
click at [1149, 405] on span "38,630." at bounding box center [1128, 404] width 63 height 12
click at [1360, 153] on button "Close" at bounding box center [1360, 152] width 27 height 24
